Goal: Task Accomplishment & Management: Use online tool/utility

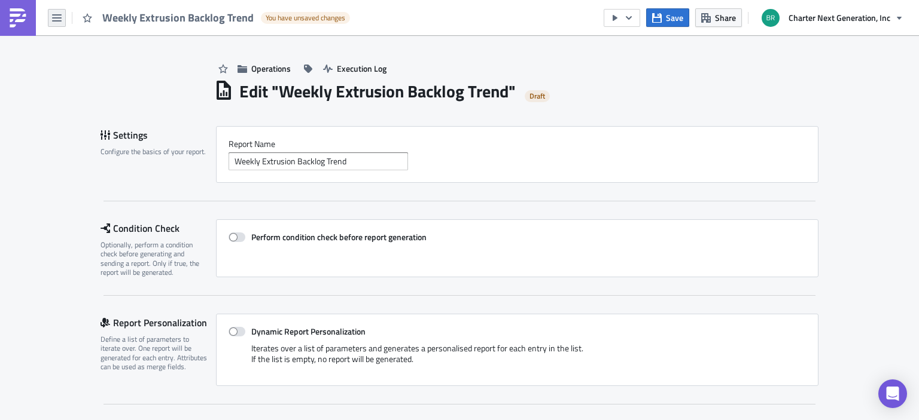
click at [62, 14] on button "button" at bounding box center [57, 18] width 18 height 18
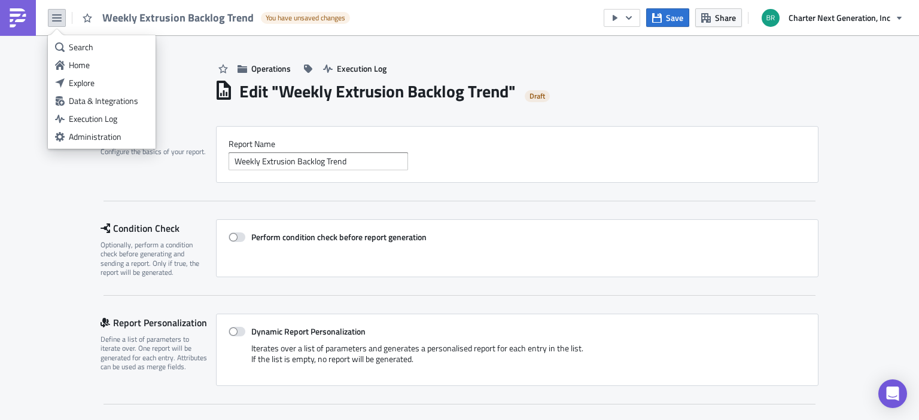
click at [91, 85] on div "Explore" at bounding box center [109, 83] width 80 height 12
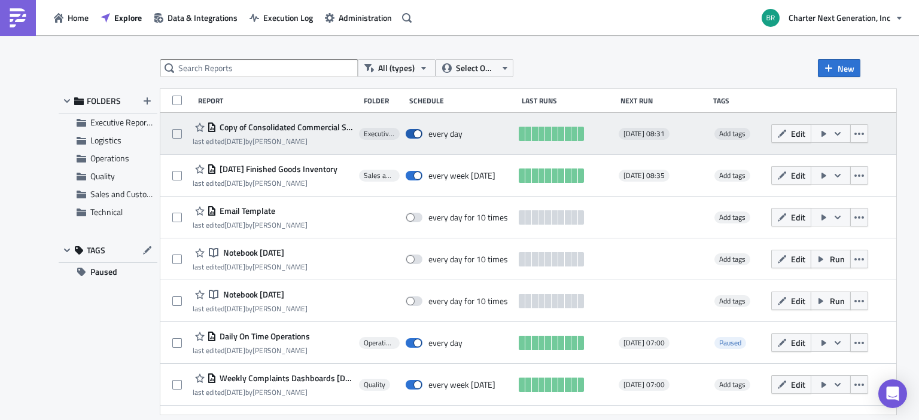
click at [419, 136] on span at bounding box center [414, 134] width 17 height 10
click at [416, 136] on input "checkbox" at bounding box center [412, 134] width 8 height 8
click at [848, 127] on button "button" at bounding box center [830, 133] width 40 height 19
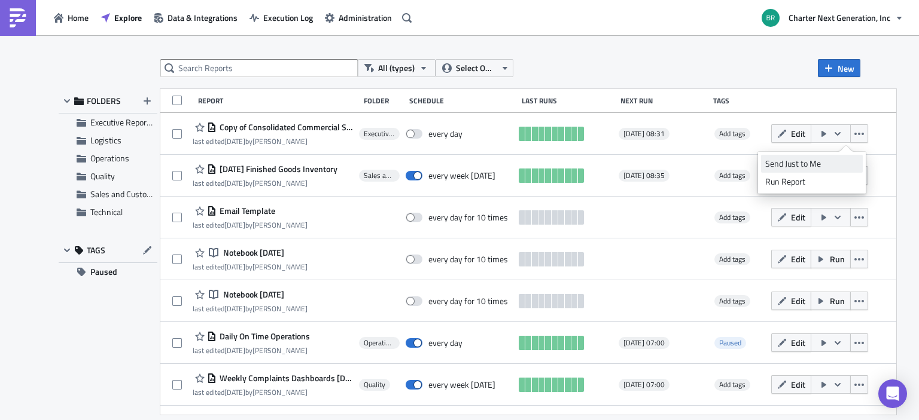
click at [827, 160] on div "Send Just to Me" at bounding box center [811, 164] width 93 height 12
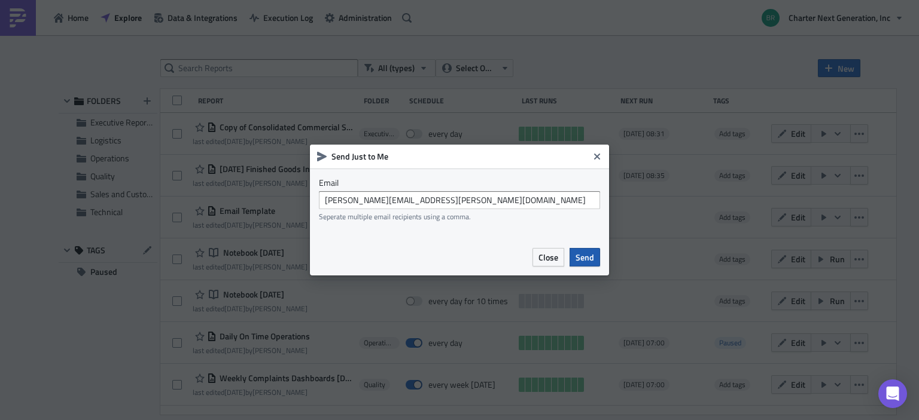
click at [584, 263] on span "Send" at bounding box center [584, 257] width 19 height 13
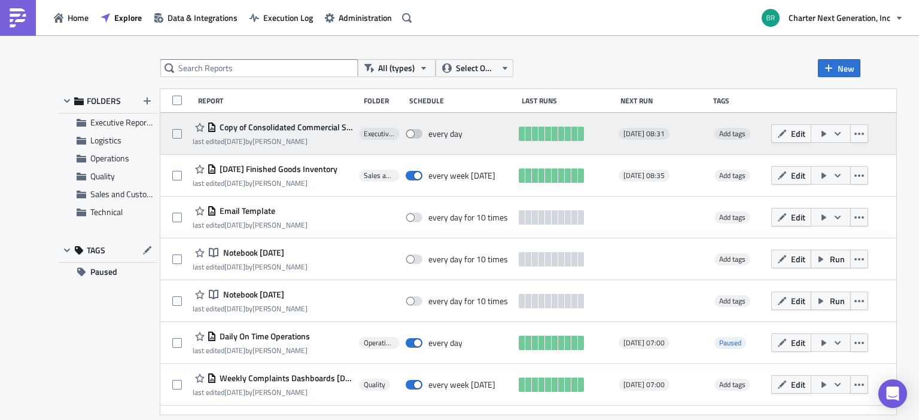
click at [420, 133] on span at bounding box center [414, 134] width 17 height 10
click at [416, 133] on input "checkbox" at bounding box center [412, 134] width 8 height 8
checkbox input "true"
